Goal: Task Accomplishment & Management: Manage account settings

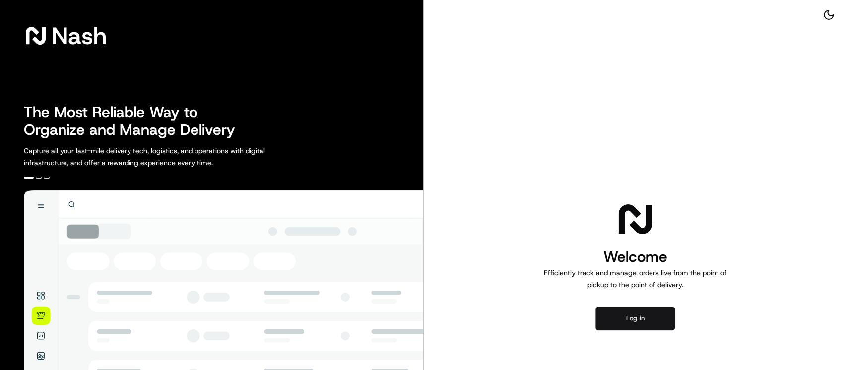
click at [644, 320] on button "Log in" at bounding box center [635, 319] width 79 height 24
